Goal: Task Accomplishment & Management: Manage account settings

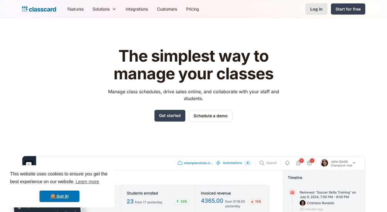
click at [325, 6] on link "Log in" at bounding box center [316, 9] width 22 height 12
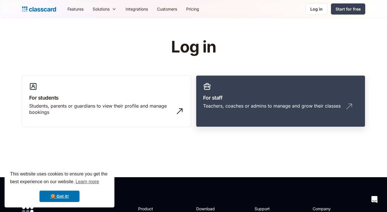
click at [212, 108] on div "Teachers, coaches or admins to manage and grow their classes" at bounding box center [272, 106] width 138 height 6
